Goal: Task Accomplishment & Management: Complete application form

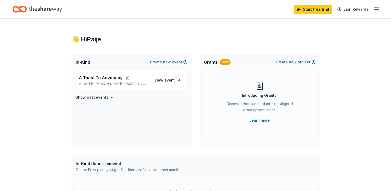
click at [374, 9] on icon "button" at bounding box center [376, 9] width 6 height 6
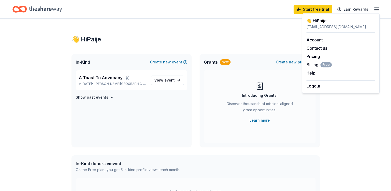
click at [242, 50] on div "👋 Hi Paije In-Kind Create new event A Toast To Advocacy [DATE] • [PERSON_NAME][…" at bounding box center [195, 165] width 265 height 292
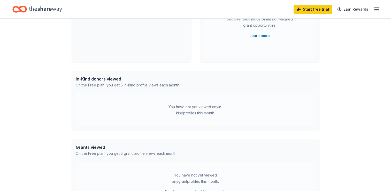
scroll to position [85, 0]
click at [190, 114] on div "You have not yet viewed any in-kind profiles this month." at bounding box center [195, 109] width 65 height 12
click at [48, 8] on icon "Home" at bounding box center [45, 9] width 33 height 6
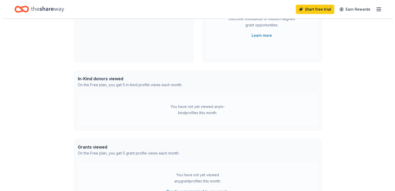
scroll to position [0, 0]
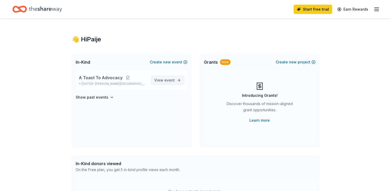
click at [167, 81] on span "event" at bounding box center [169, 80] width 10 height 4
click at [252, 62] on div "Grants New Create new project" at bounding box center [260, 62] width 120 height 17
click at [306, 62] on button "Create new project" at bounding box center [296, 62] width 40 height 6
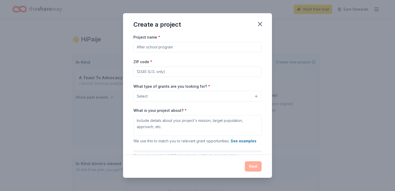
click at [147, 47] on input "Project name *" at bounding box center [197, 47] width 128 height 10
type input "Safe Return Program"
type input "70706"
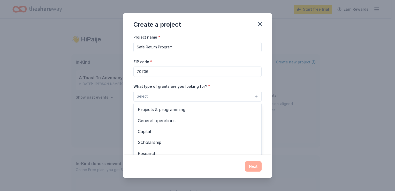
click at [163, 96] on button "Select" at bounding box center [197, 96] width 128 height 11
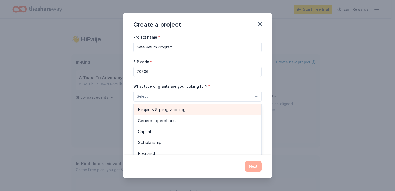
click at [197, 108] on span "Projects & programming" at bounding box center [197, 109] width 119 height 7
click at [179, 111] on span "General operations" at bounding box center [197, 109] width 119 height 7
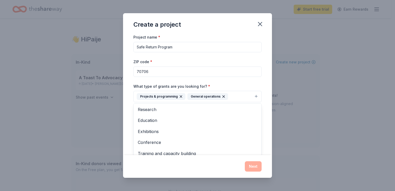
scroll to position [24, 0]
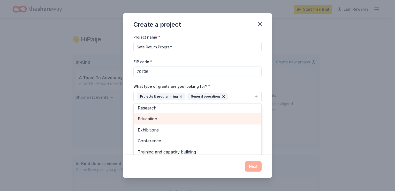
click at [153, 121] on span "Education" at bounding box center [197, 118] width 119 height 7
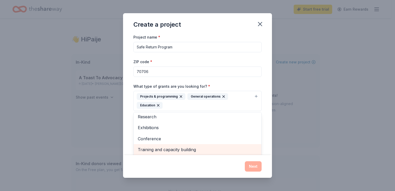
click at [163, 151] on span "Training and capacity building" at bounding box center [197, 149] width 119 height 7
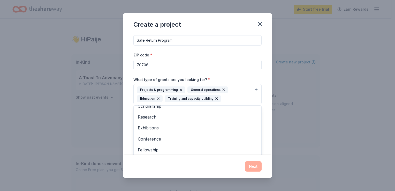
click at [176, 166] on div "Create a project Project name * Safe Return Program ZIP code * 70706 What type …" at bounding box center [197, 95] width 149 height 164
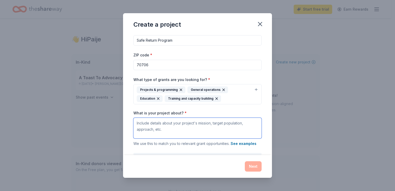
click at [179, 123] on textarea "What is your project about? *" at bounding box center [197, 128] width 128 height 21
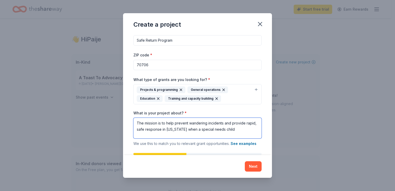
click at [219, 128] on textarea "The mission is to help prevent wandering incidents and provide rapid, safe resp…" at bounding box center [197, 128] width 128 height 21
click at [231, 128] on textarea "The mission is to help prevent wandering incidents and provide rapid, safe resp…" at bounding box center [197, 128] width 128 height 21
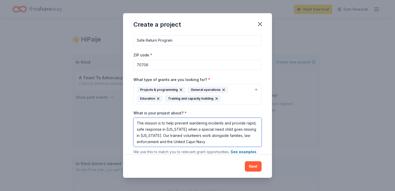
click at [231, 143] on textarea "The mission is to help prevent wandering incidents and provide rapid, safe resp…" at bounding box center [197, 132] width 128 height 29
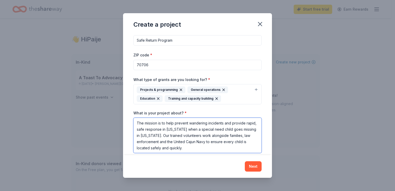
type textarea "The mission is to help prevent wandering incidents and provide rapid, safe resp…"
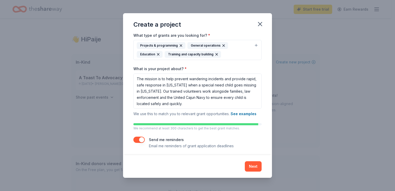
scroll to position [53, 0]
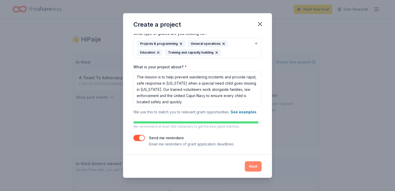
click at [249, 168] on button "Next" at bounding box center [253, 166] width 17 height 10
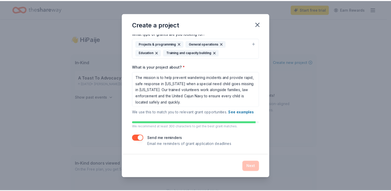
scroll to position [0, 0]
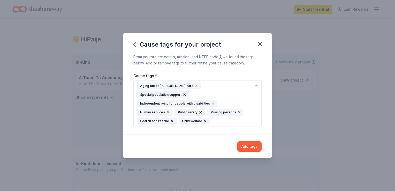
click at [195, 87] on icon "button" at bounding box center [196, 86] width 2 height 2
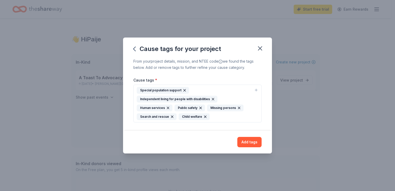
click at [211, 99] on icon "button" at bounding box center [213, 99] width 4 height 4
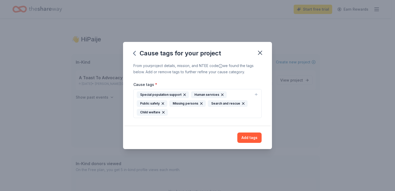
click at [183, 94] on icon "button" at bounding box center [184, 95] width 4 height 4
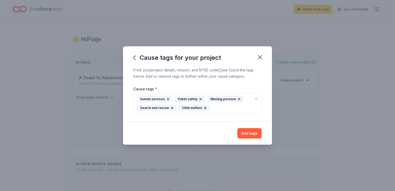
click at [256, 99] on icon "button" at bounding box center [256, 99] width 4 height 4
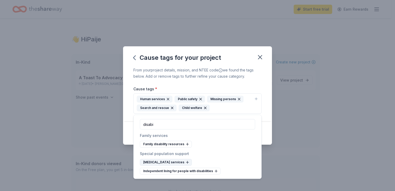
type input "disabi"
click at [175, 162] on div "[MEDICAL_DATA] services" at bounding box center [166, 162] width 52 height 7
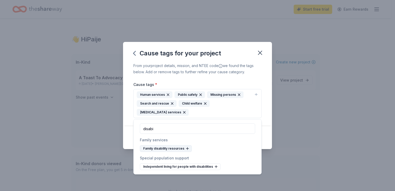
click at [179, 149] on div "Family disability resources" at bounding box center [166, 148] width 52 height 7
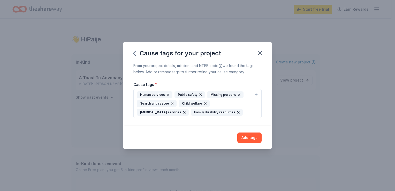
click at [264, 112] on div "From your project details, mission, and NTEE code we found the tags below. Add …" at bounding box center [197, 95] width 149 height 64
click at [253, 138] on button "Add tags" at bounding box center [249, 137] width 24 height 10
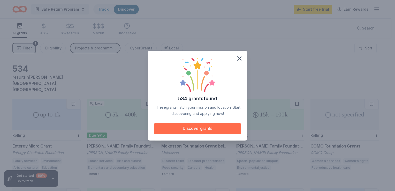
click at [204, 126] on button "Discover grants" at bounding box center [197, 128] width 87 height 11
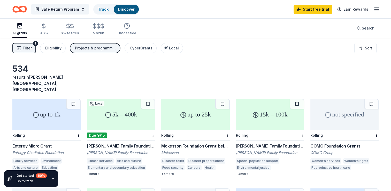
click at [204, 130] on div "Rolling" at bounding box center [195, 135] width 68 height 11
click at [118, 130] on div "Due 9/15" at bounding box center [121, 135] width 68 height 11
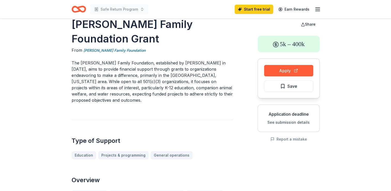
scroll to position [13, 0]
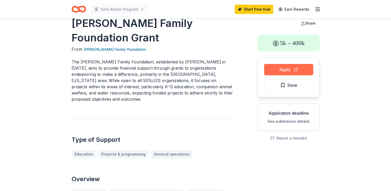
click at [284, 67] on button "Apply" at bounding box center [288, 69] width 49 height 11
